Goal: Navigation & Orientation: Go to known website

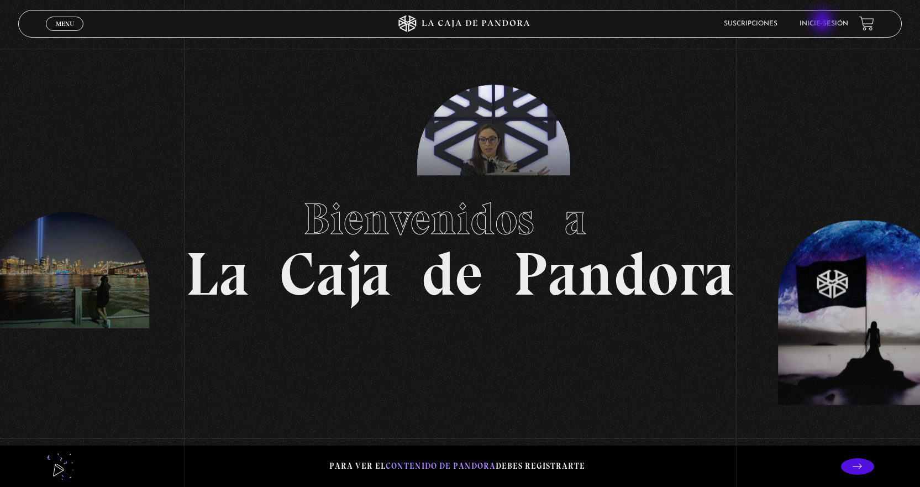
click at [824, 28] on li "Inicie sesión" at bounding box center [824, 23] width 49 height 17
click at [821, 22] on link "Inicie sesión" at bounding box center [824, 23] width 49 height 7
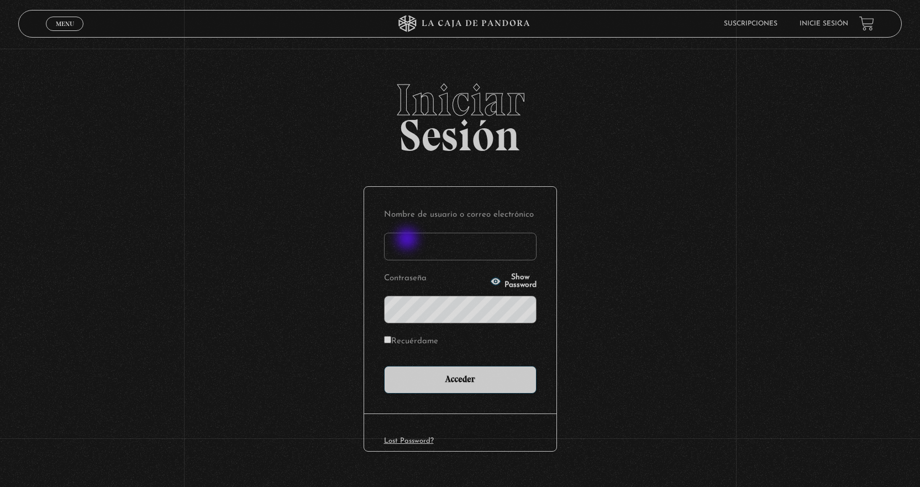
click at [409, 240] on input "Nombre de usuario o correo electrónico" at bounding box center [460, 247] width 153 height 28
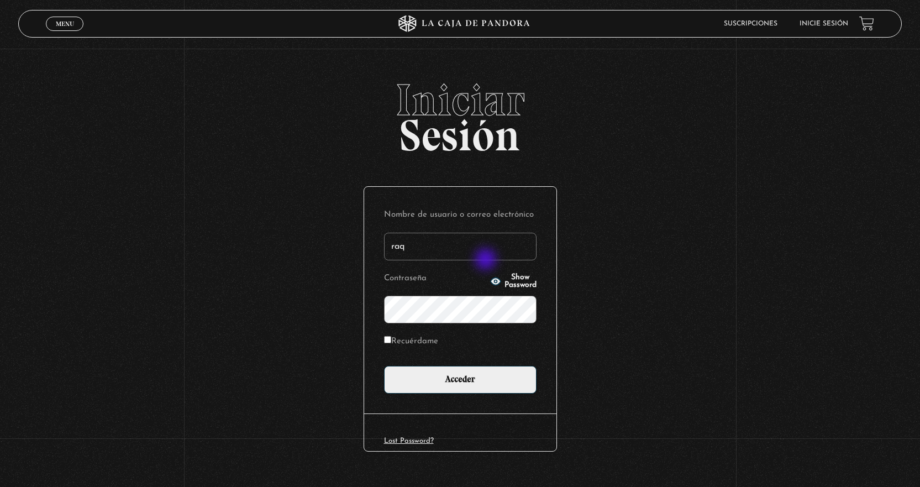
type input "raquelsv85@hotmail.com"
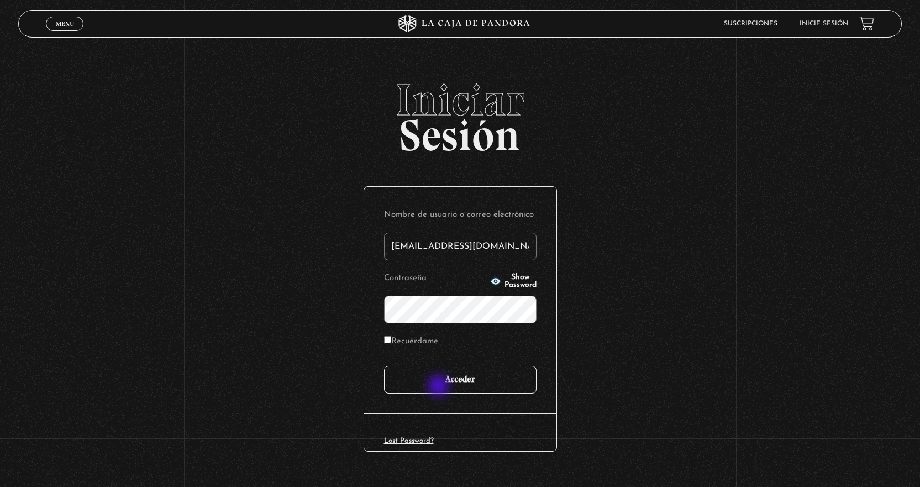
click at [440, 387] on input "Acceder" at bounding box center [460, 380] width 153 height 28
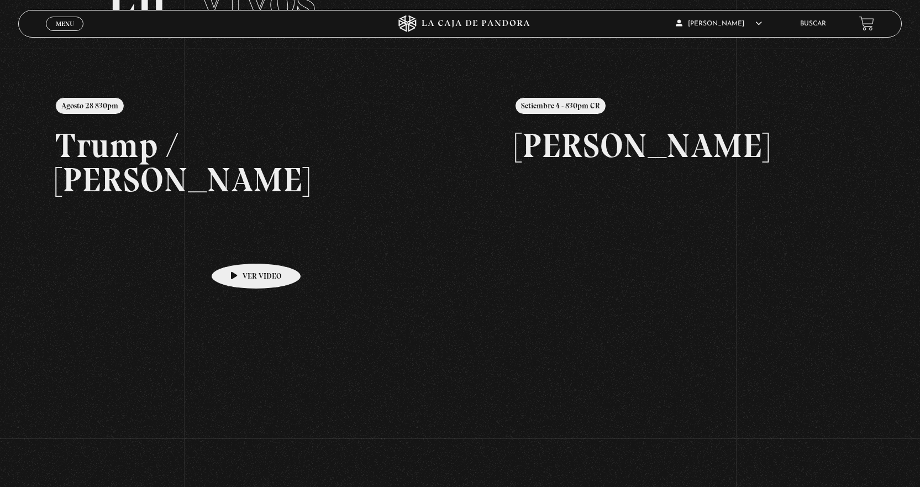
scroll to position [55, 0]
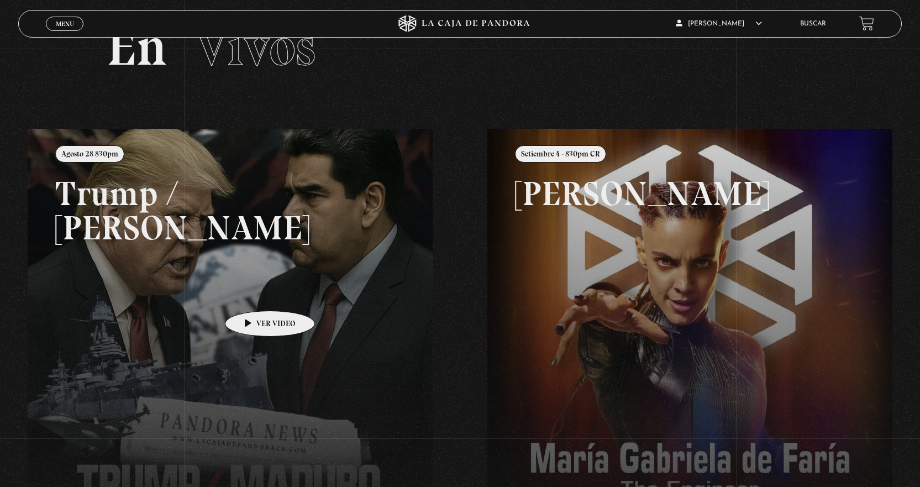
click at [253, 294] on link at bounding box center [488, 372] width 920 height 487
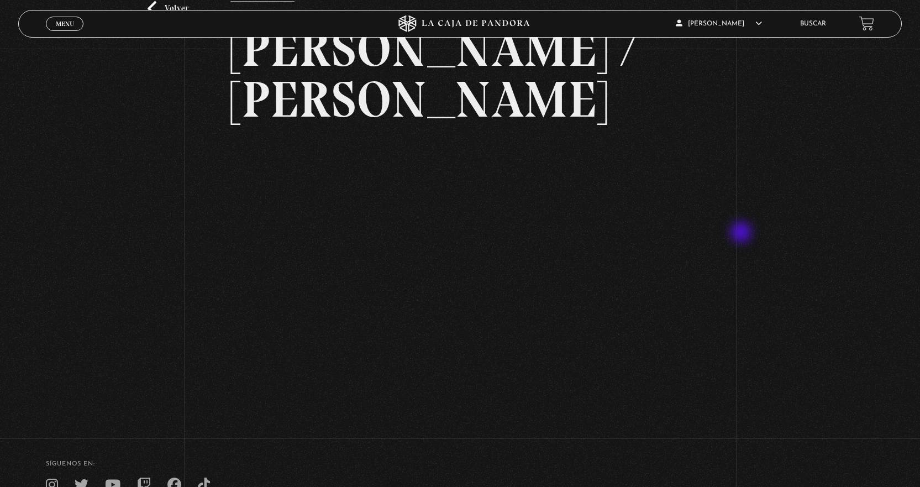
scroll to position [152, 0]
